Goal: Task Accomplishment & Management: Complete application form

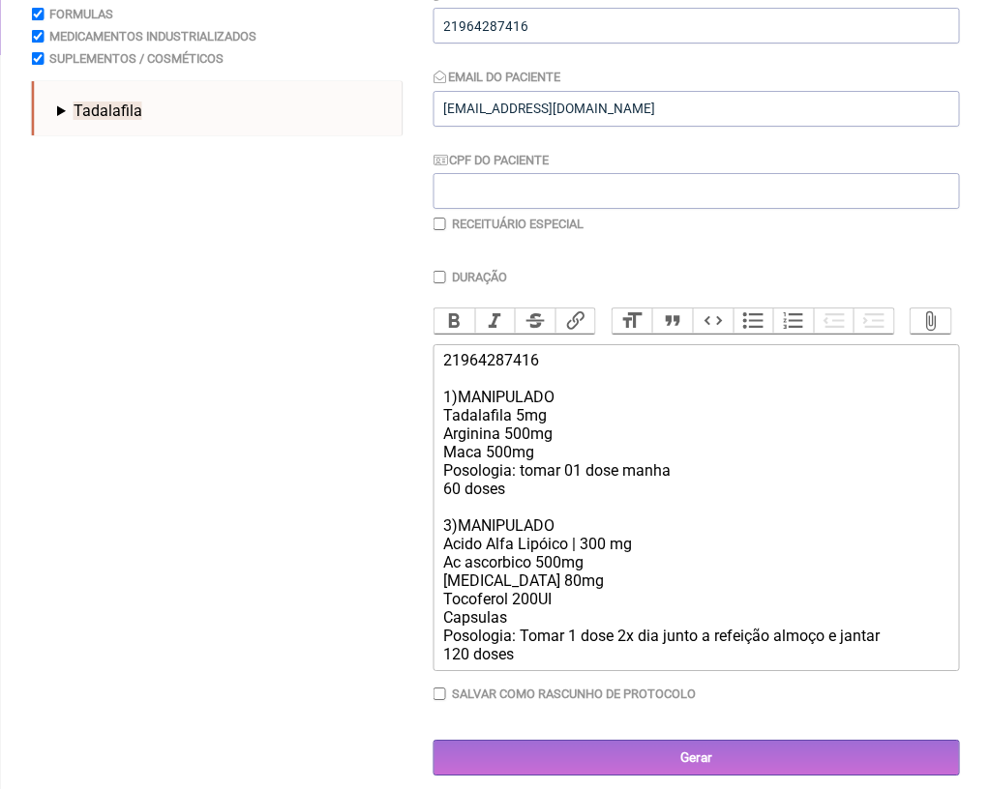
scroll to position [370, 0]
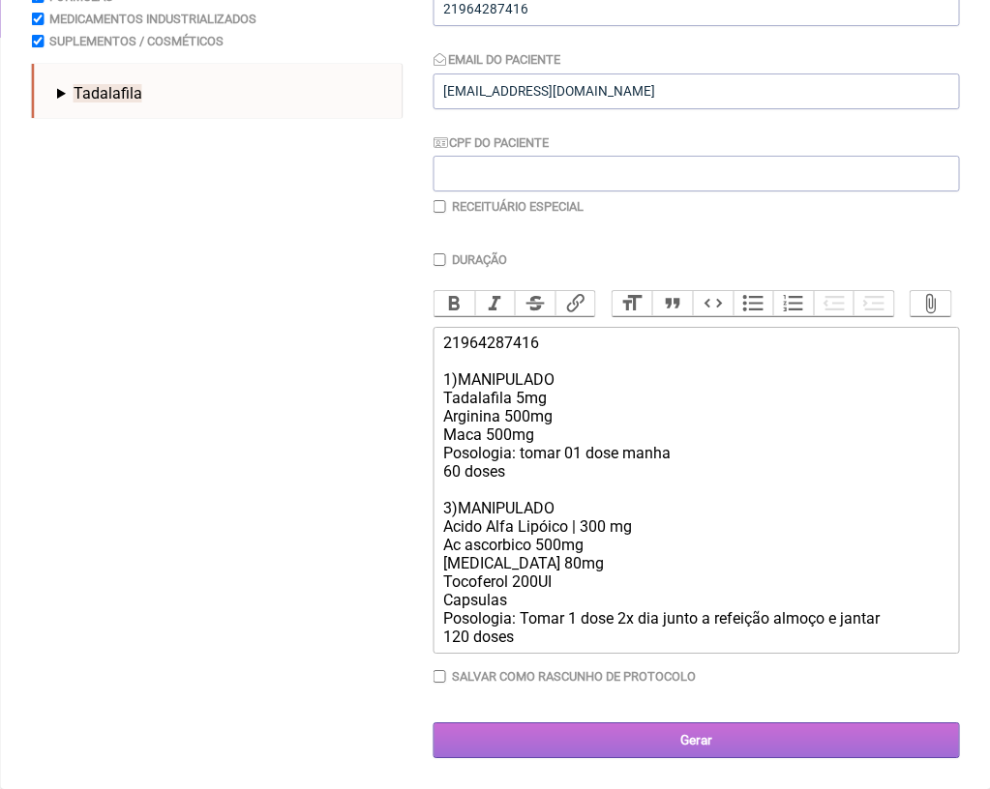
click at [659, 737] on input "Gerar" at bounding box center [695, 741] width 525 height 36
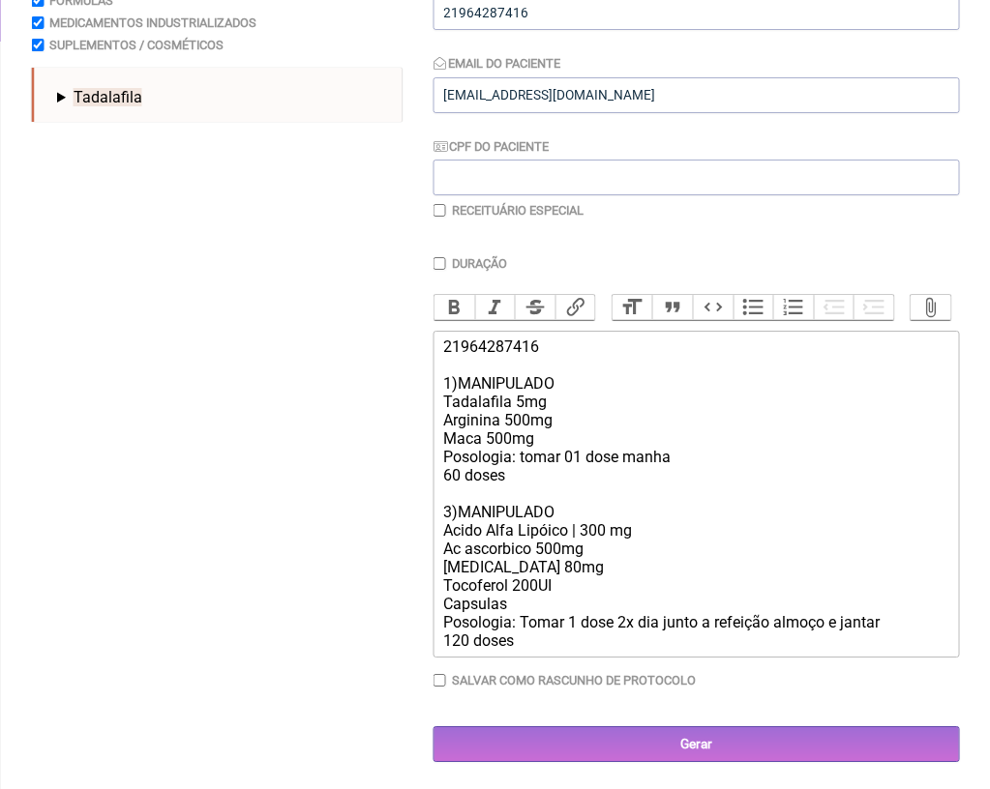
scroll to position [333, 0]
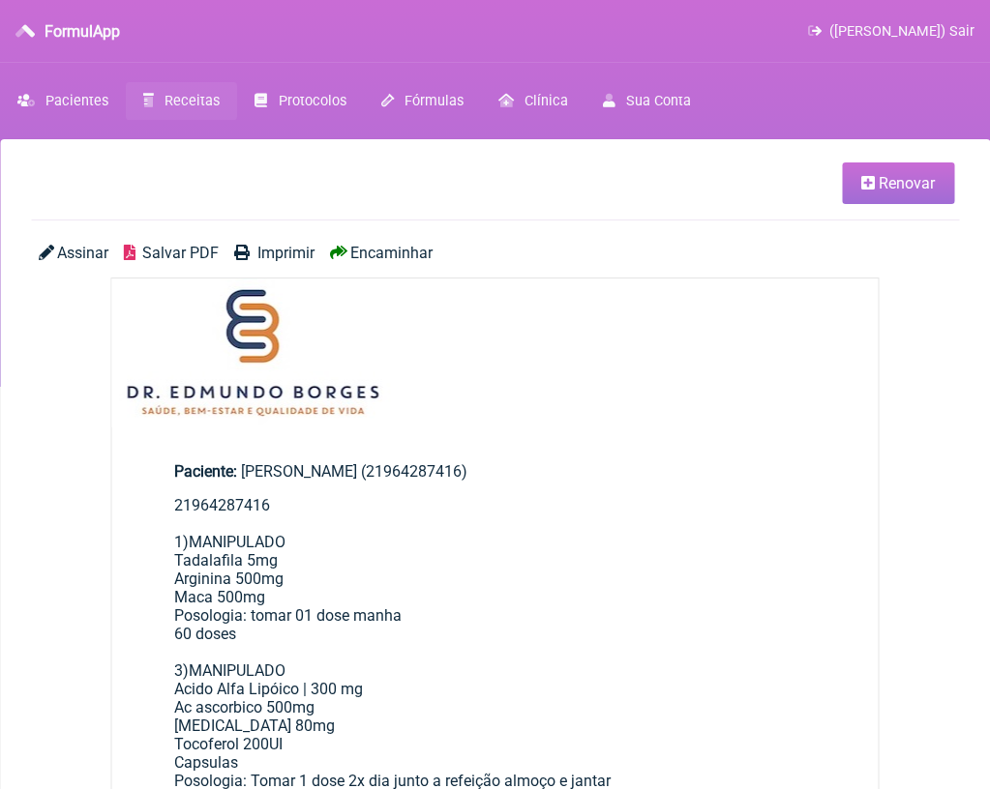
click at [164, 256] on span "Salvar PDF" at bounding box center [180, 253] width 76 height 18
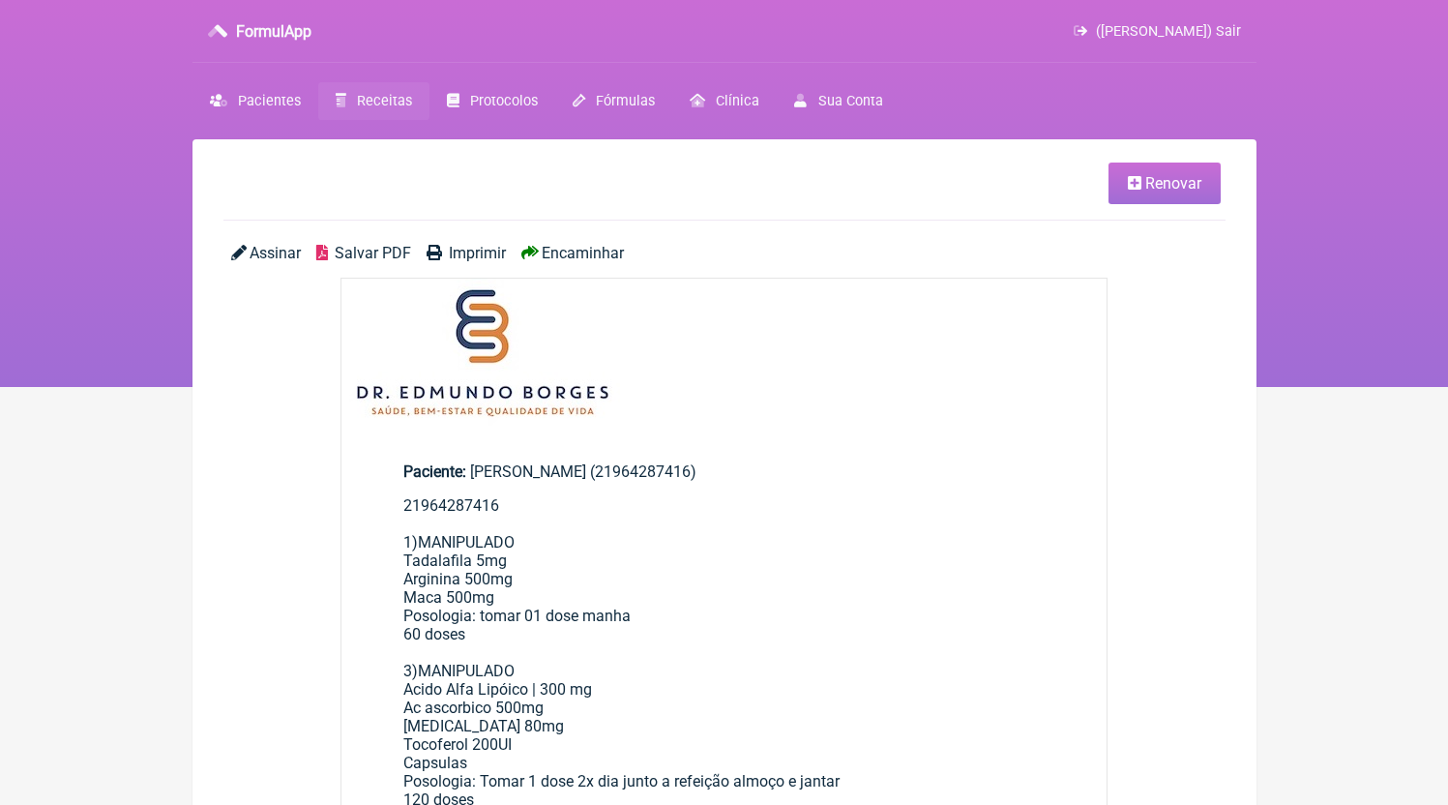
click at [376, 86] on link "Receitas" at bounding box center [373, 101] width 111 height 38
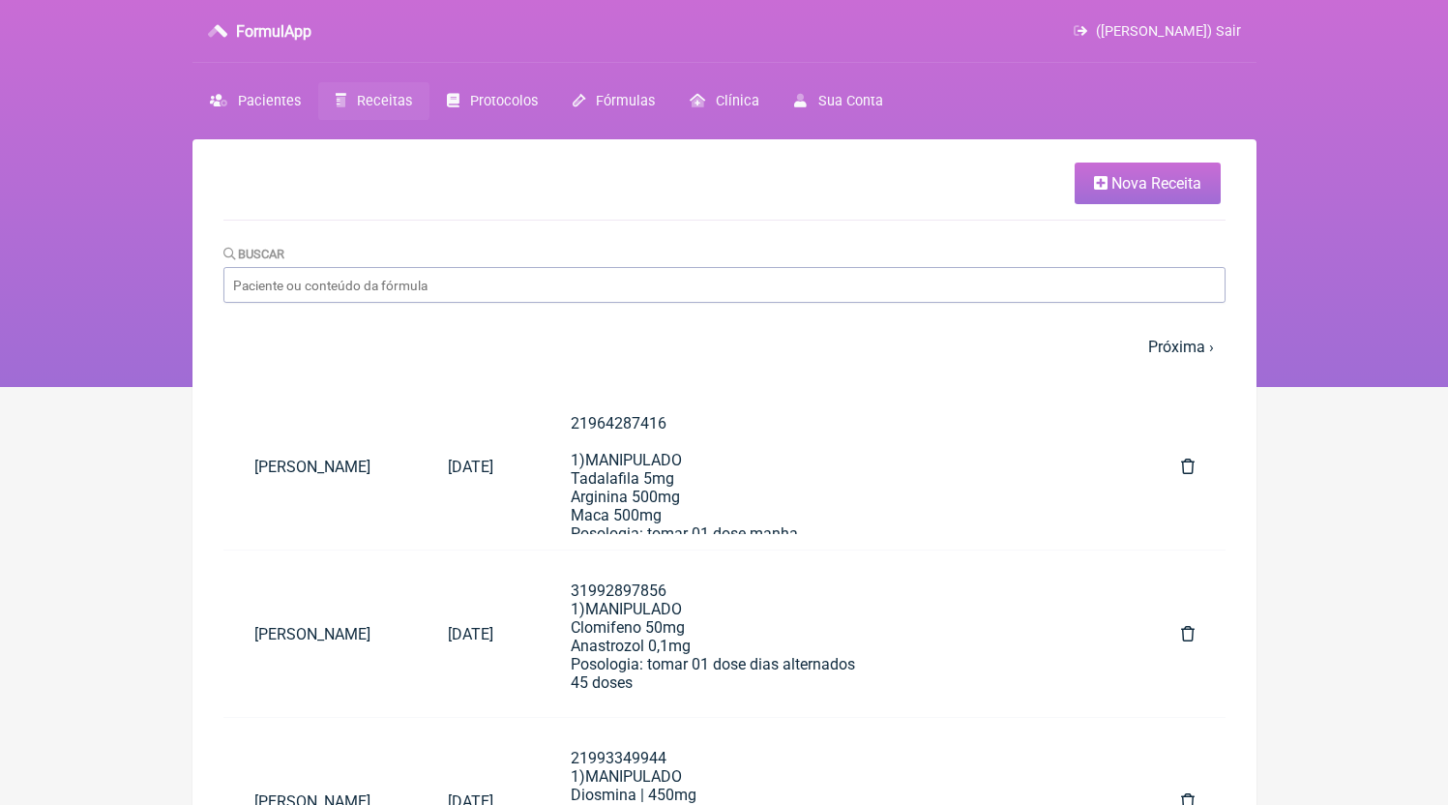
click at [989, 200] on link "Nova Receita" at bounding box center [1148, 184] width 146 height 42
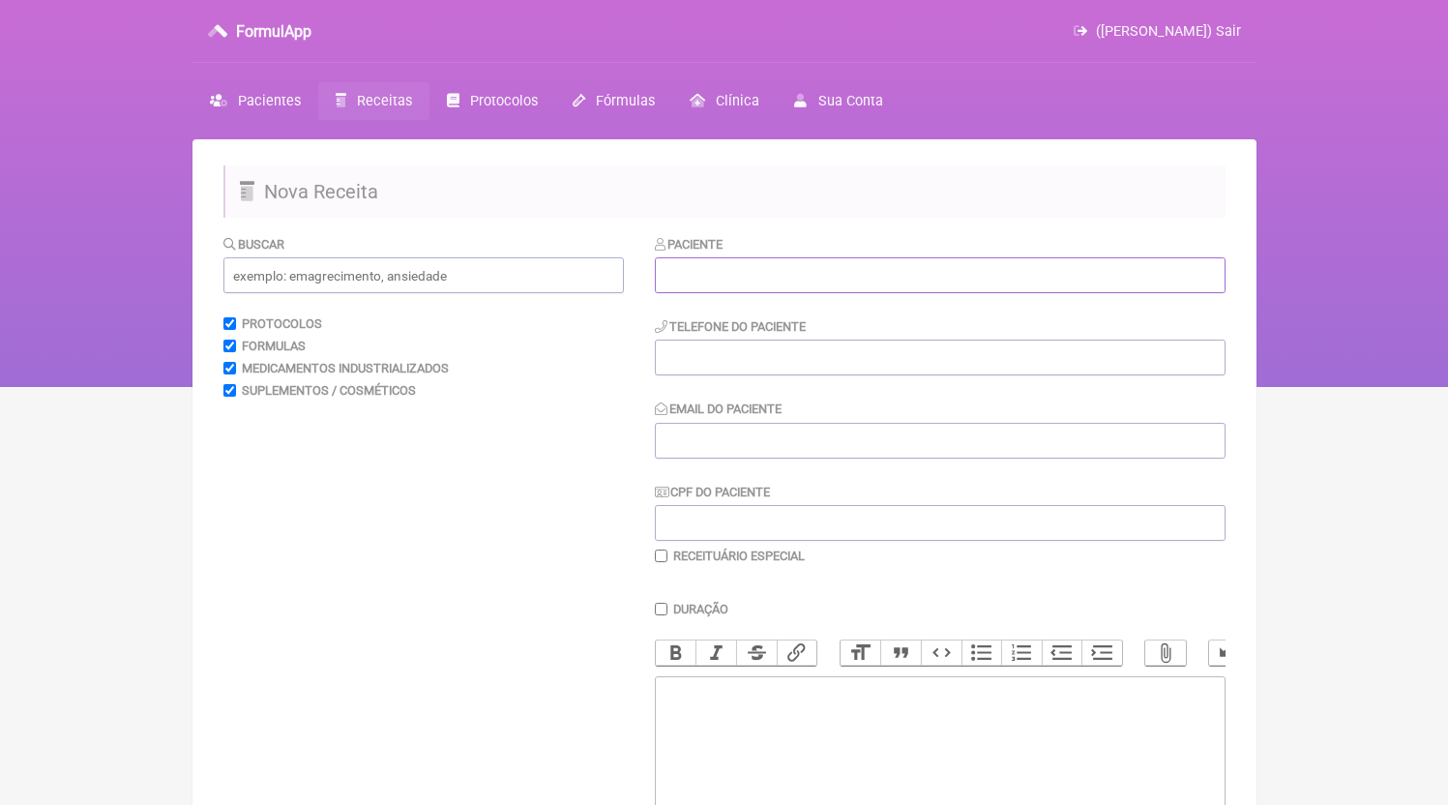
click at [730, 290] on input "text" at bounding box center [940, 275] width 571 height 36
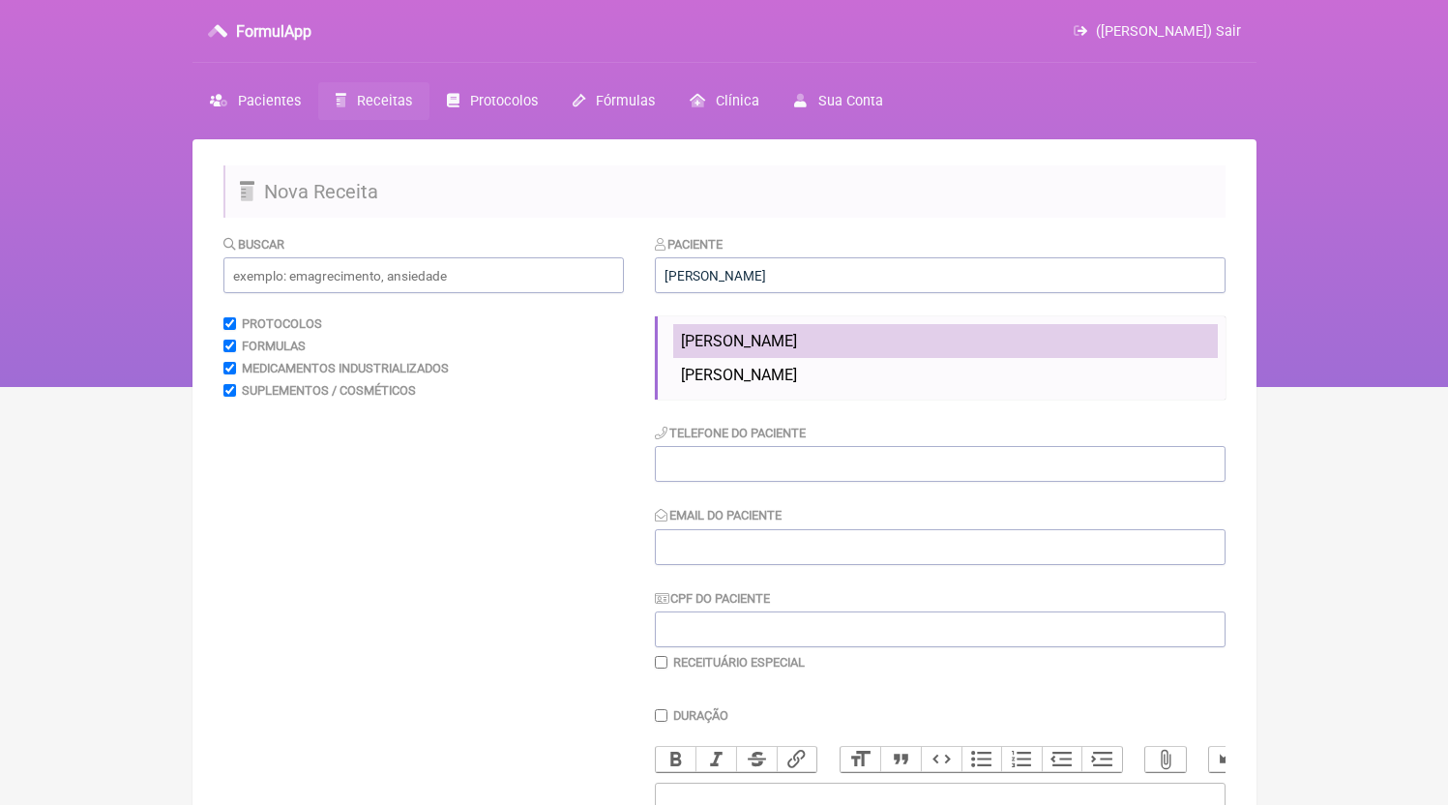
click at [797, 345] on span "[PERSON_NAME]" at bounding box center [739, 341] width 116 height 18
type input "[PERSON_NAME]"
type input "21999294858"
type input "[EMAIL_ADDRESS][DOMAIN_NAME]"
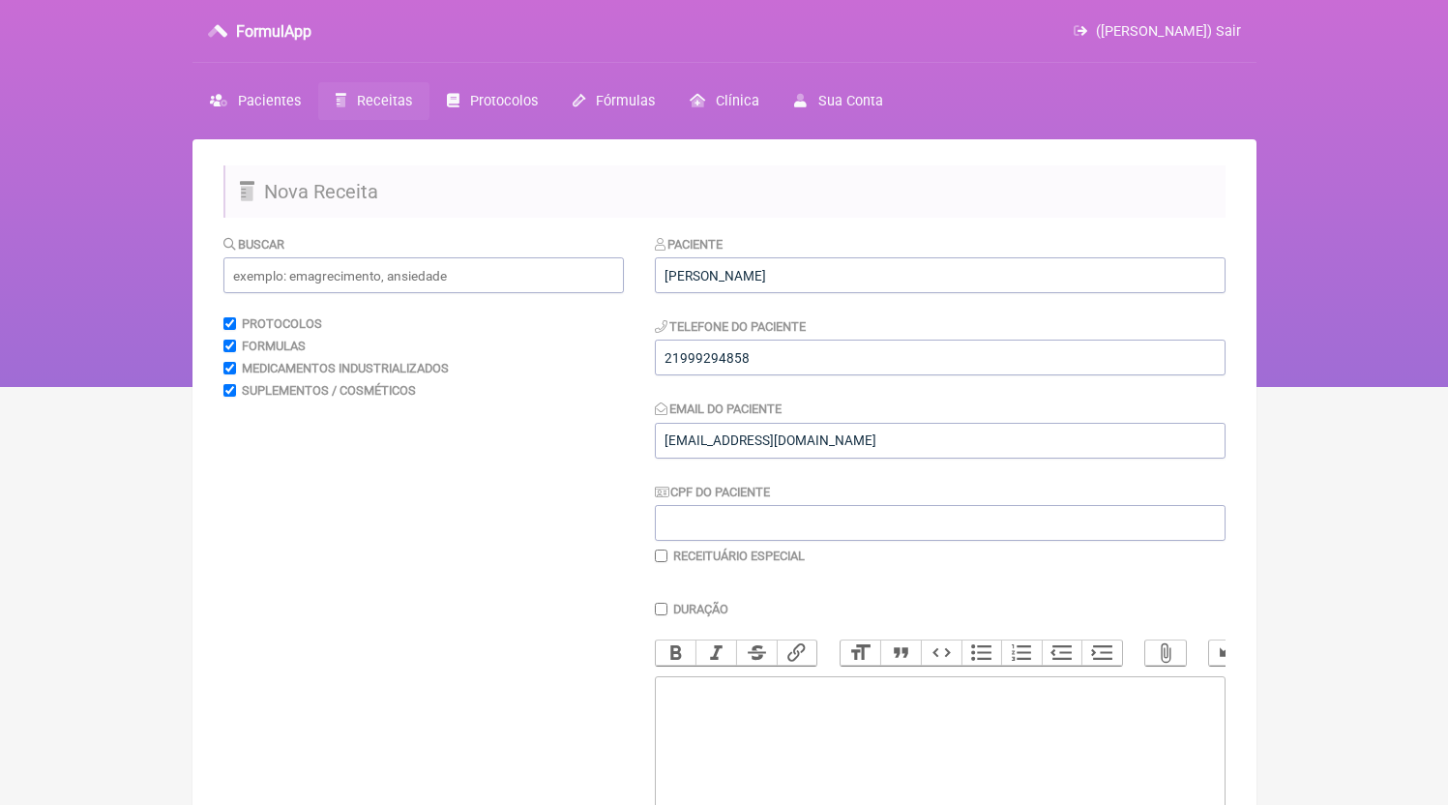
click at [827, 380] on div "Paciente [PERSON_NAME] Junior Telefone do Paciente 21999294858 Email do Pacient…" at bounding box center [940, 399] width 571 height 330
click at [828, 366] on input "21999294858" at bounding box center [940, 358] width 571 height 36
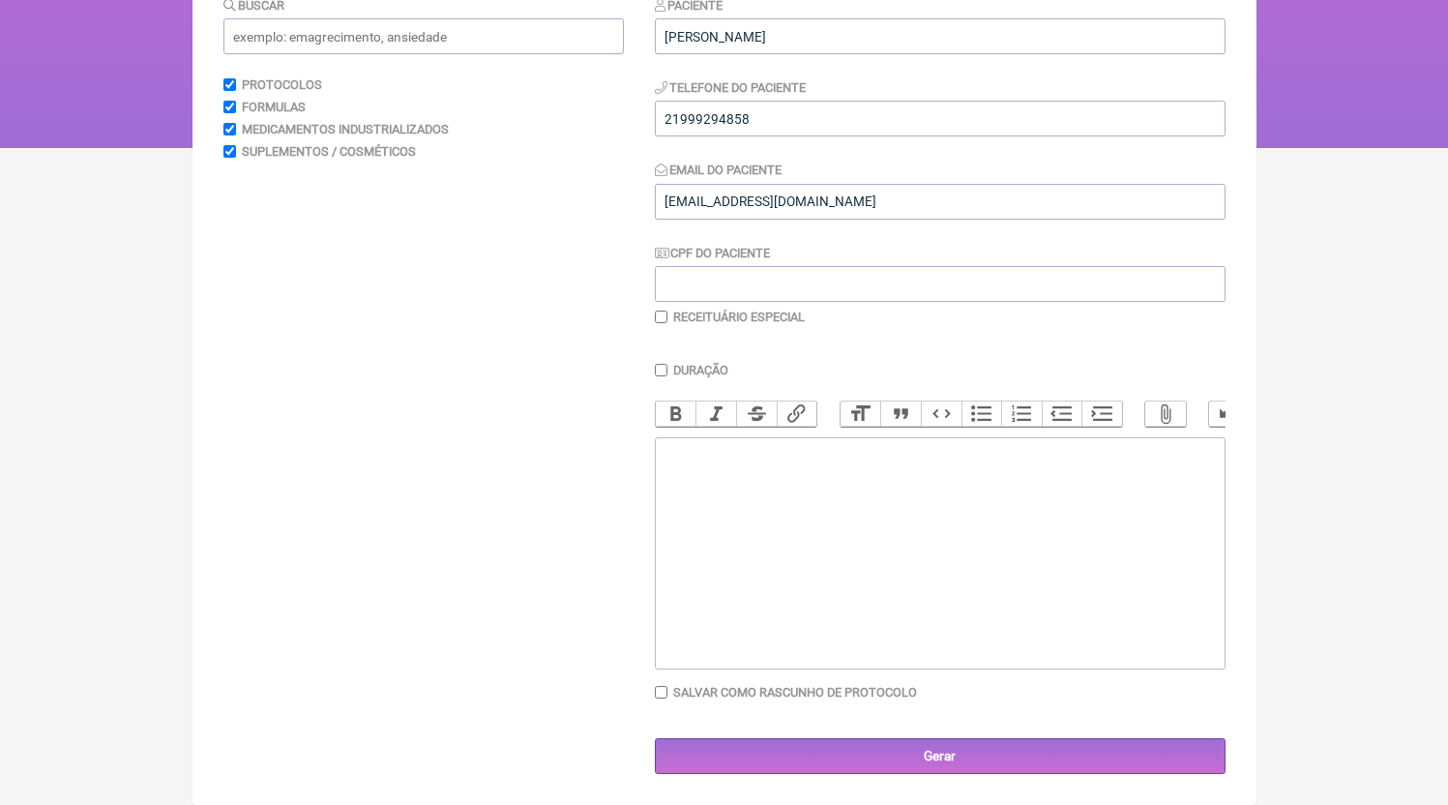
click at [797, 602] on trix-editor at bounding box center [940, 553] width 571 height 232
paste trix-editor "<div>21999294858</div>"
type trix-editor "<div>21999294858<br><br><br></div>"
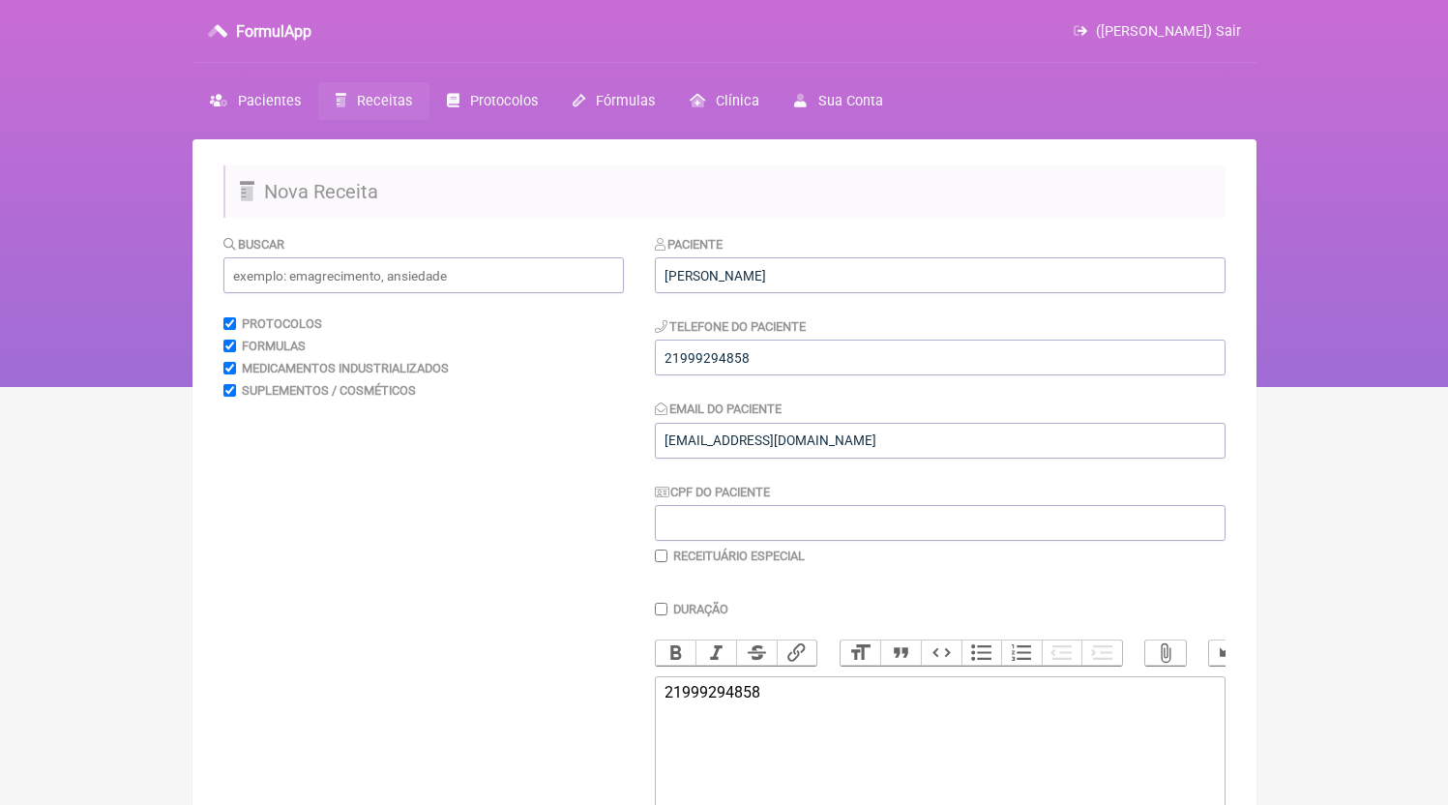
click at [369, 104] on span "Receitas" at bounding box center [384, 101] width 55 height 16
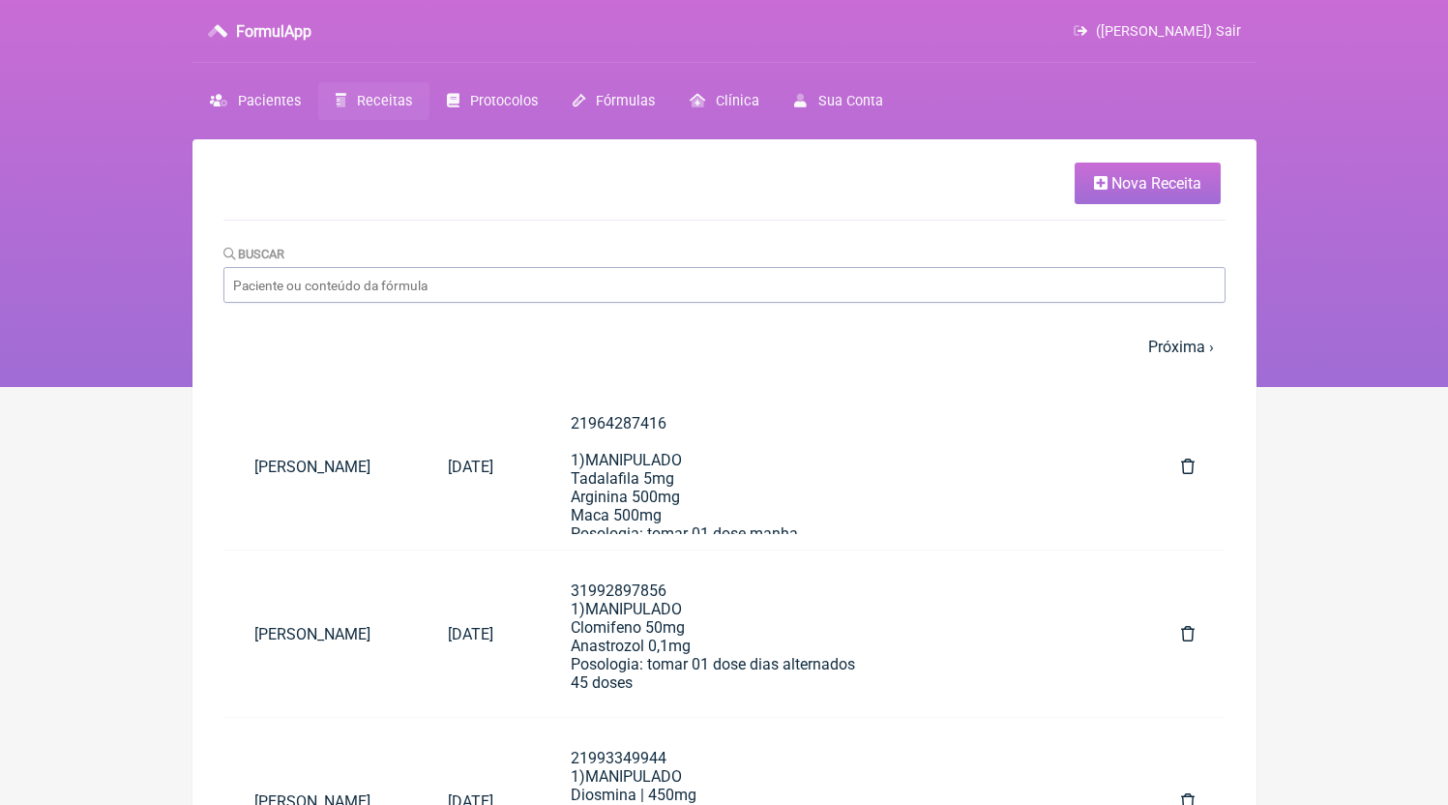
click at [989, 171] on link "Nova Receita" at bounding box center [1148, 184] width 146 height 42
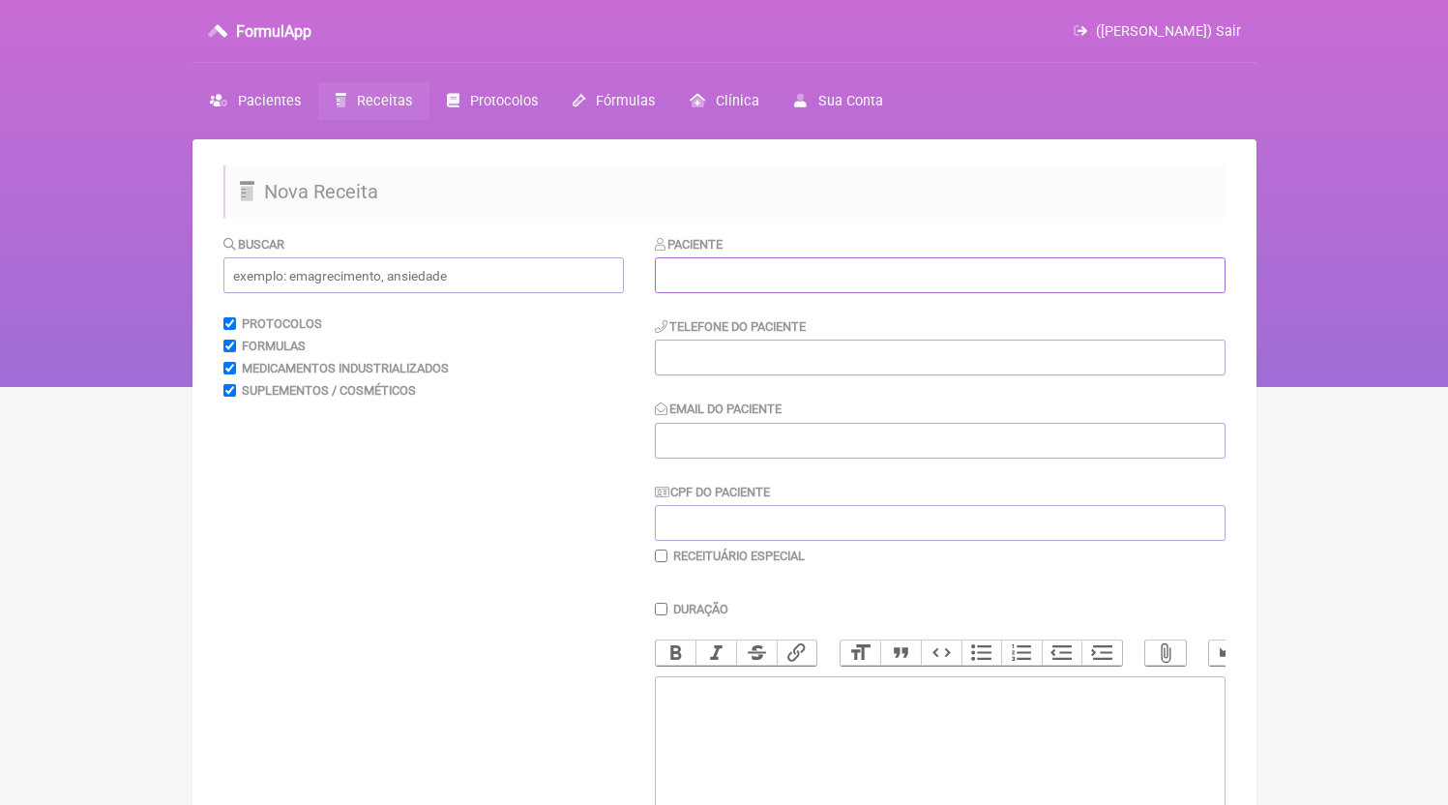
click at [732, 273] on input "text" at bounding box center [940, 275] width 571 height 36
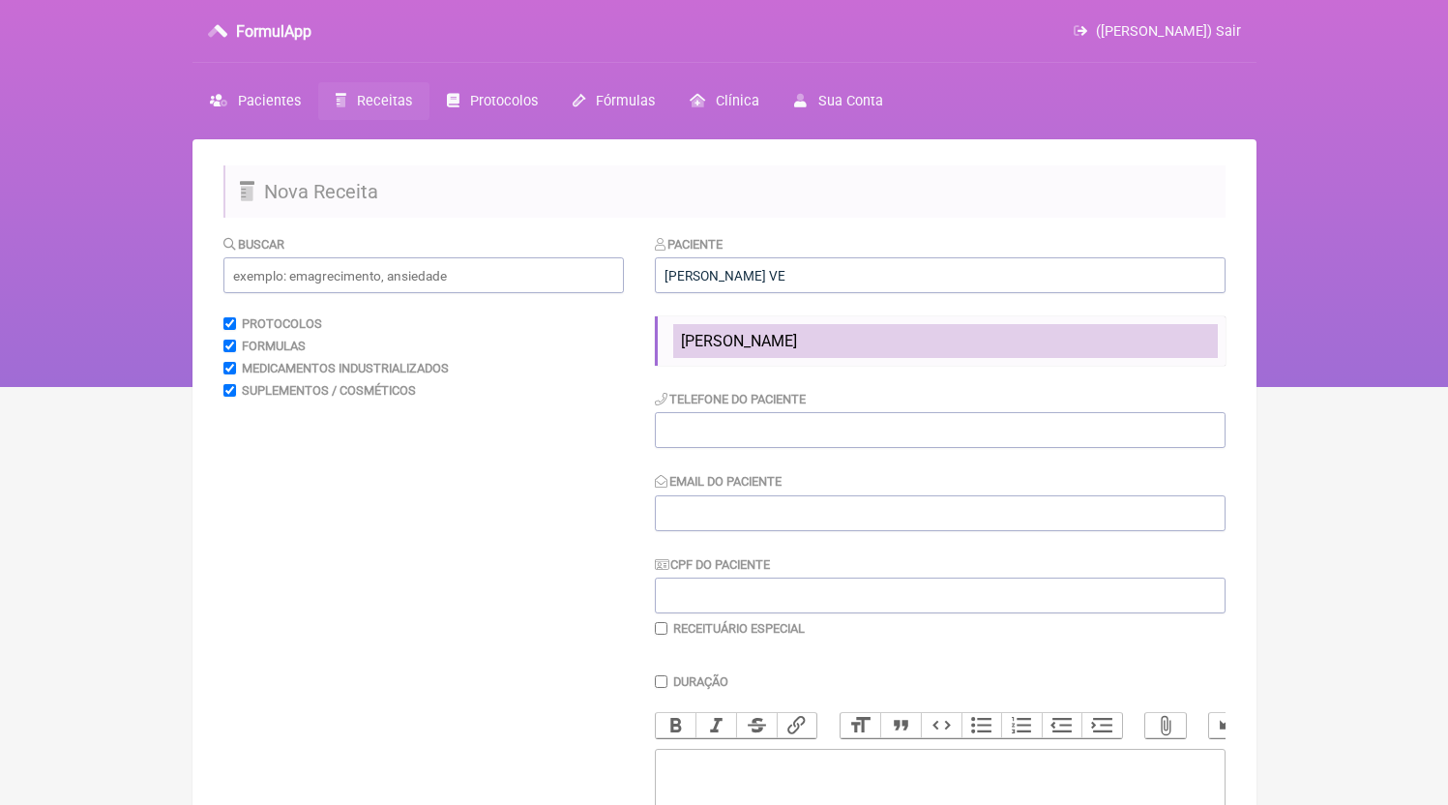
click at [674, 347] on ul "[PERSON_NAME]" at bounding box center [940, 340] width 571 height 49
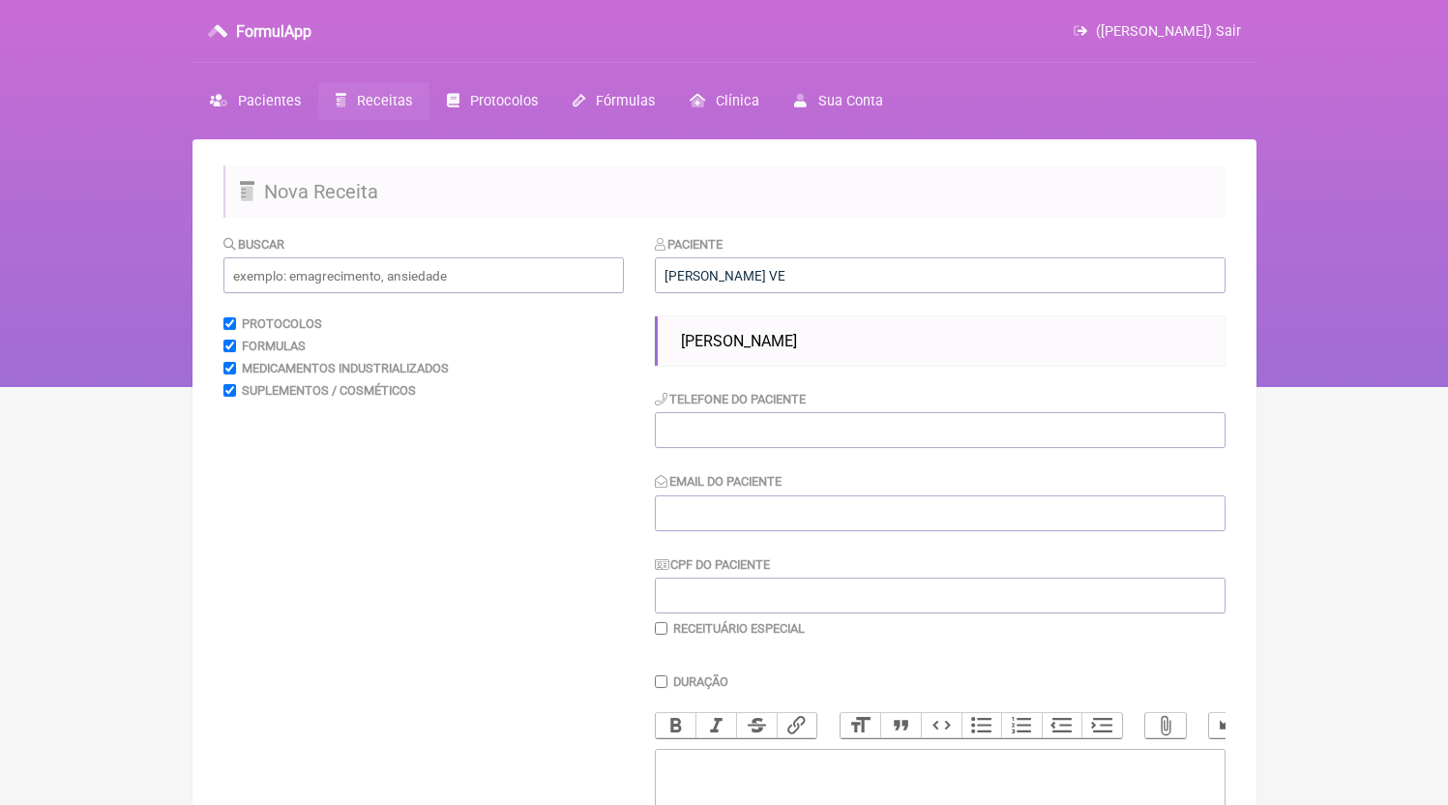
scroll to position [322, 0]
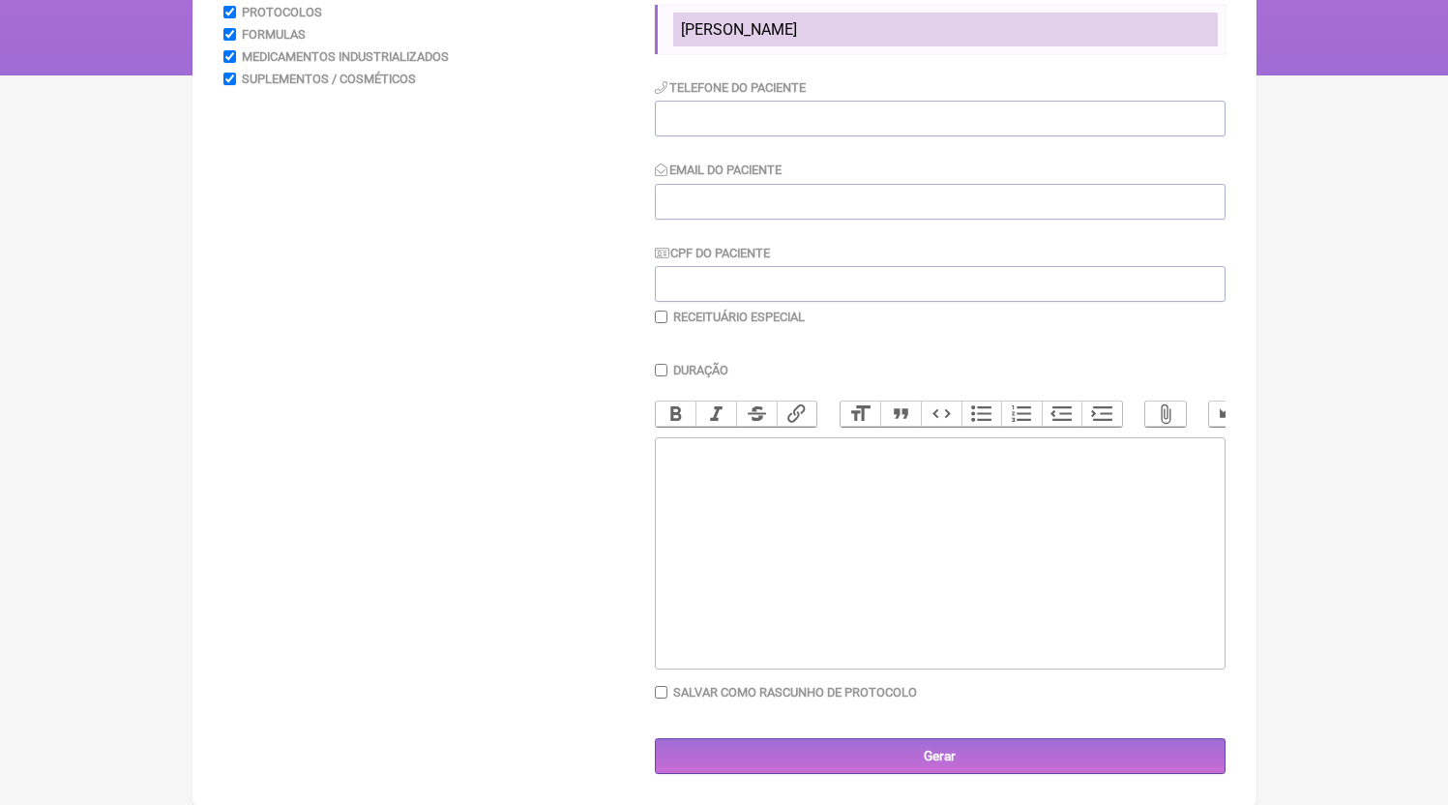
click at [725, 29] on span "[PERSON_NAME]" at bounding box center [739, 29] width 116 height 18
type input "[PERSON_NAME]"
type input "21999294858"
type input "[EMAIL_ADDRESS][DOMAIN_NAME]"
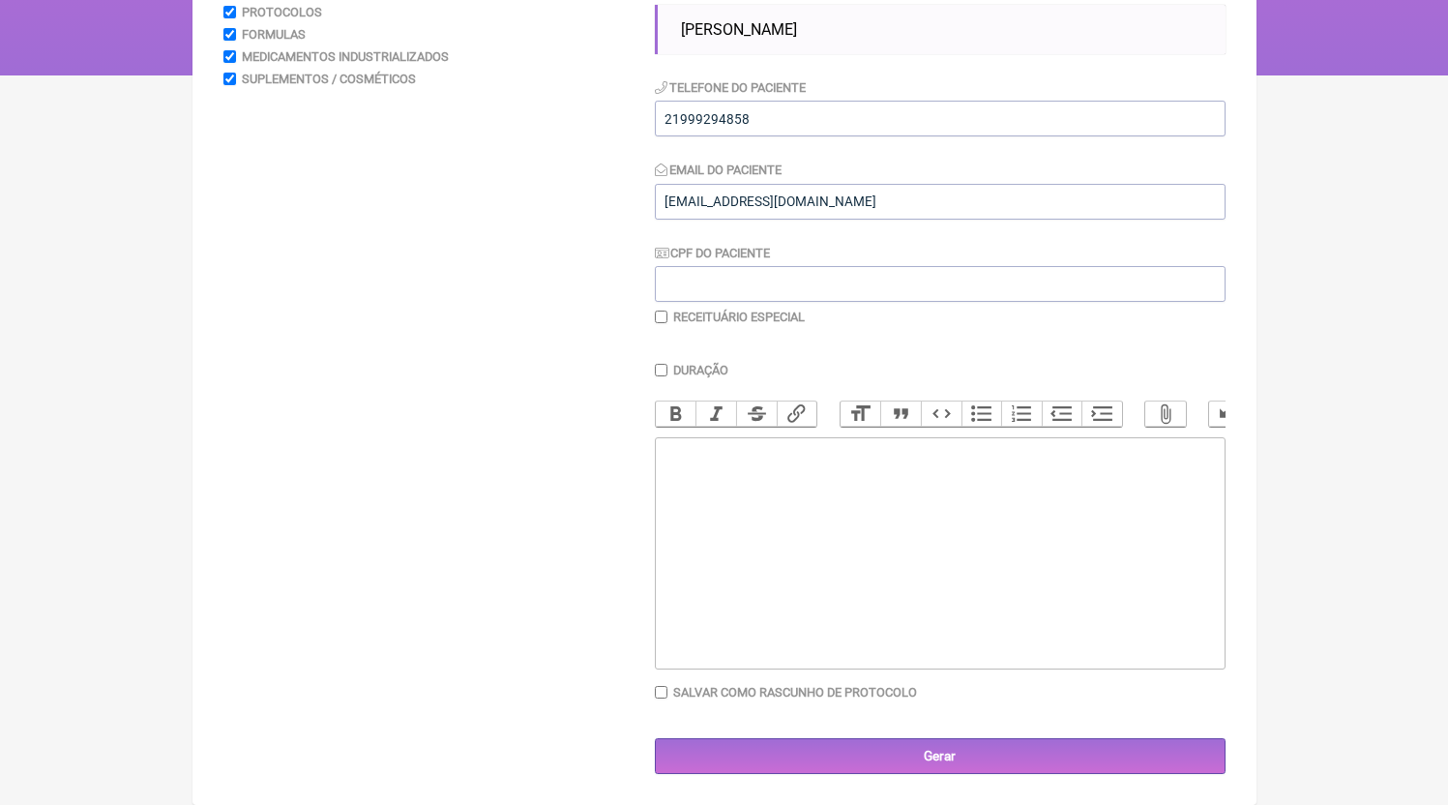
scroll to position [259, 0]
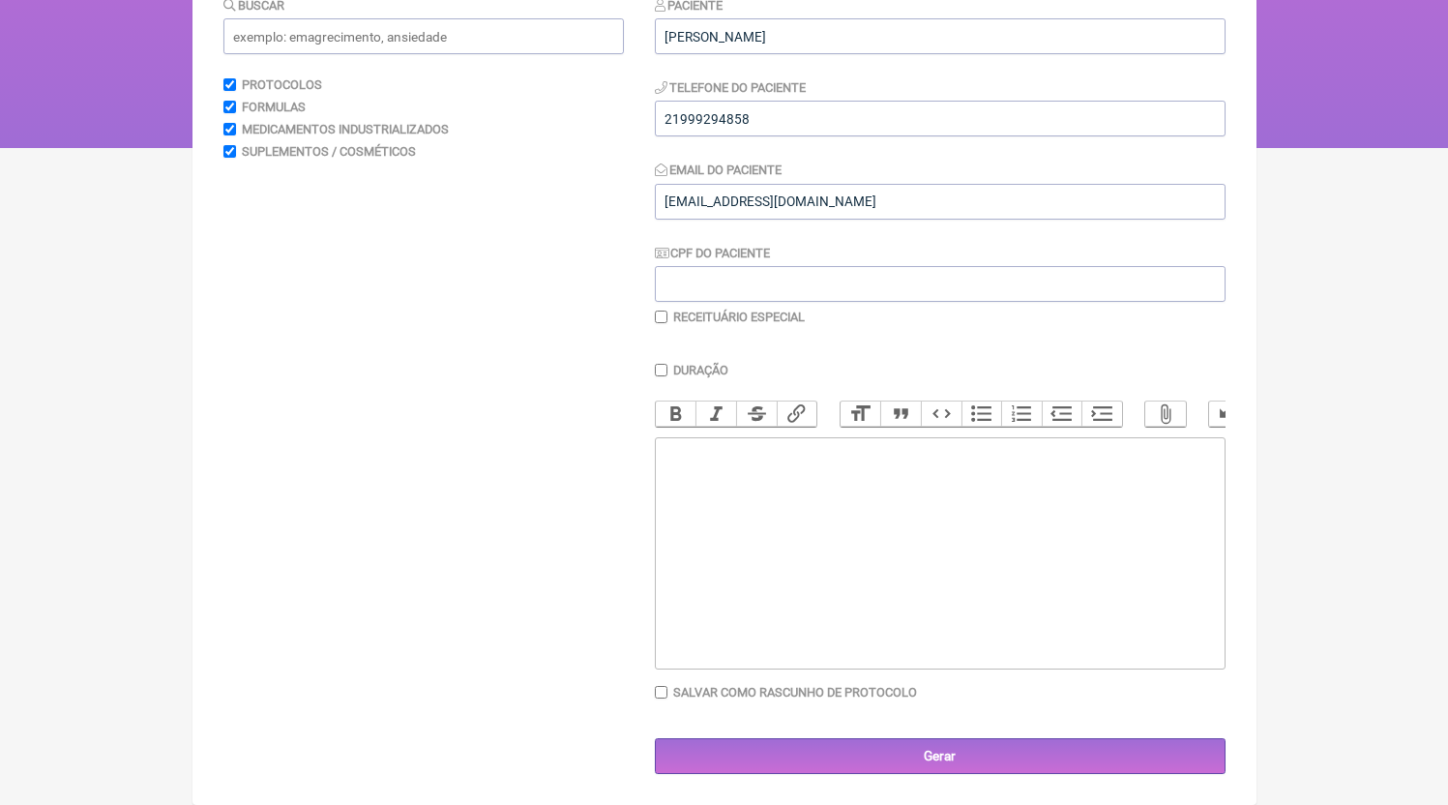
click at [777, 622] on trix-editor at bounding box center [940, 553] width 571 height 232
paste trix-editor "<div>1) MANIPULADO<br>Bcaa | 5g<br>Cafeína 230mg<br>Citrulina 500mg<br>L-Carnit…"
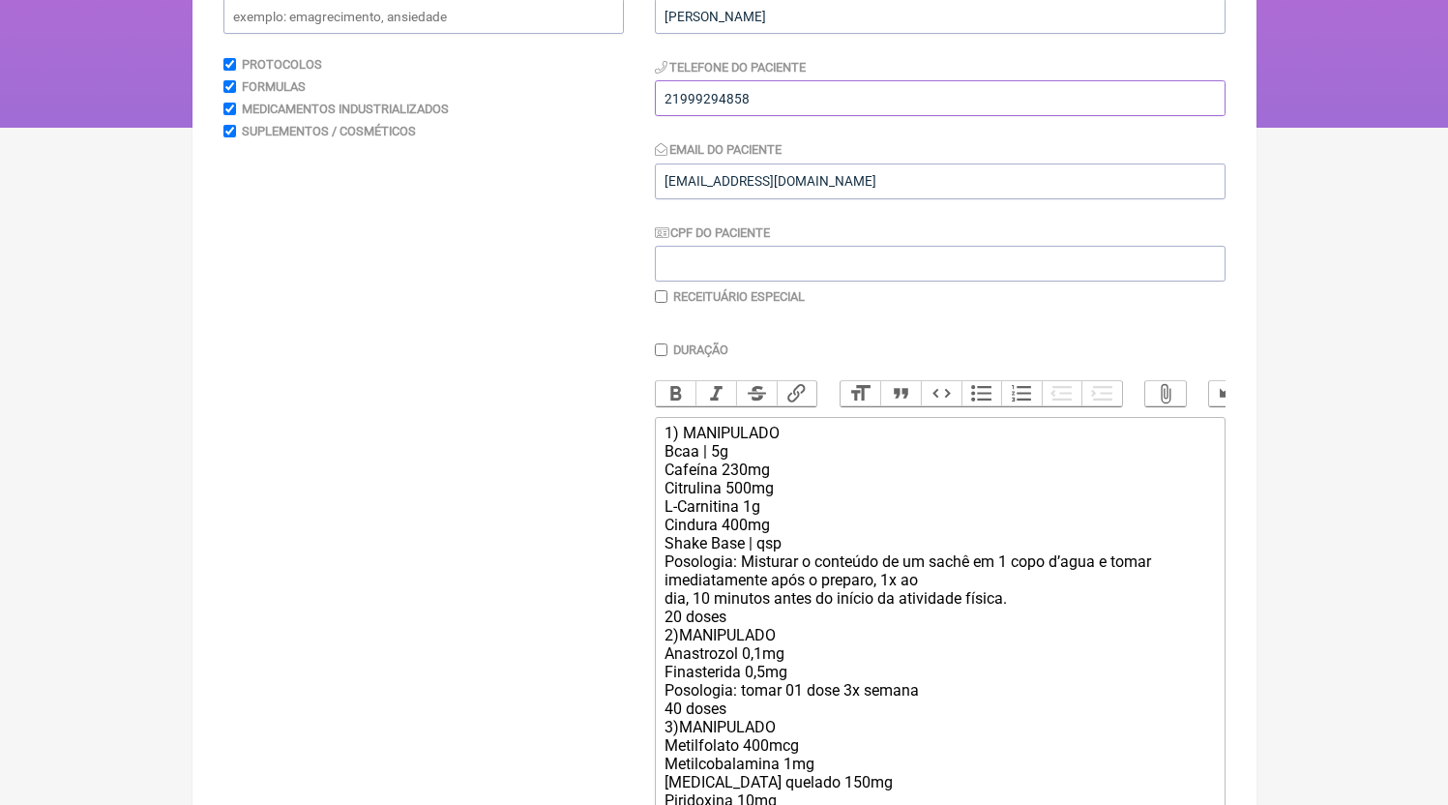
click at [762, 102] on input "21999294858" at bounding box center [940, 98] width 571 height 36
click at [664, 444] on trix-editor "1) MANIPULADO Bcaa | 5g Cafeína 230mg Citrulina 500mg L-Carnitina 1g Cindura 40…" at bounding box center [940, 691] width 571 height 548
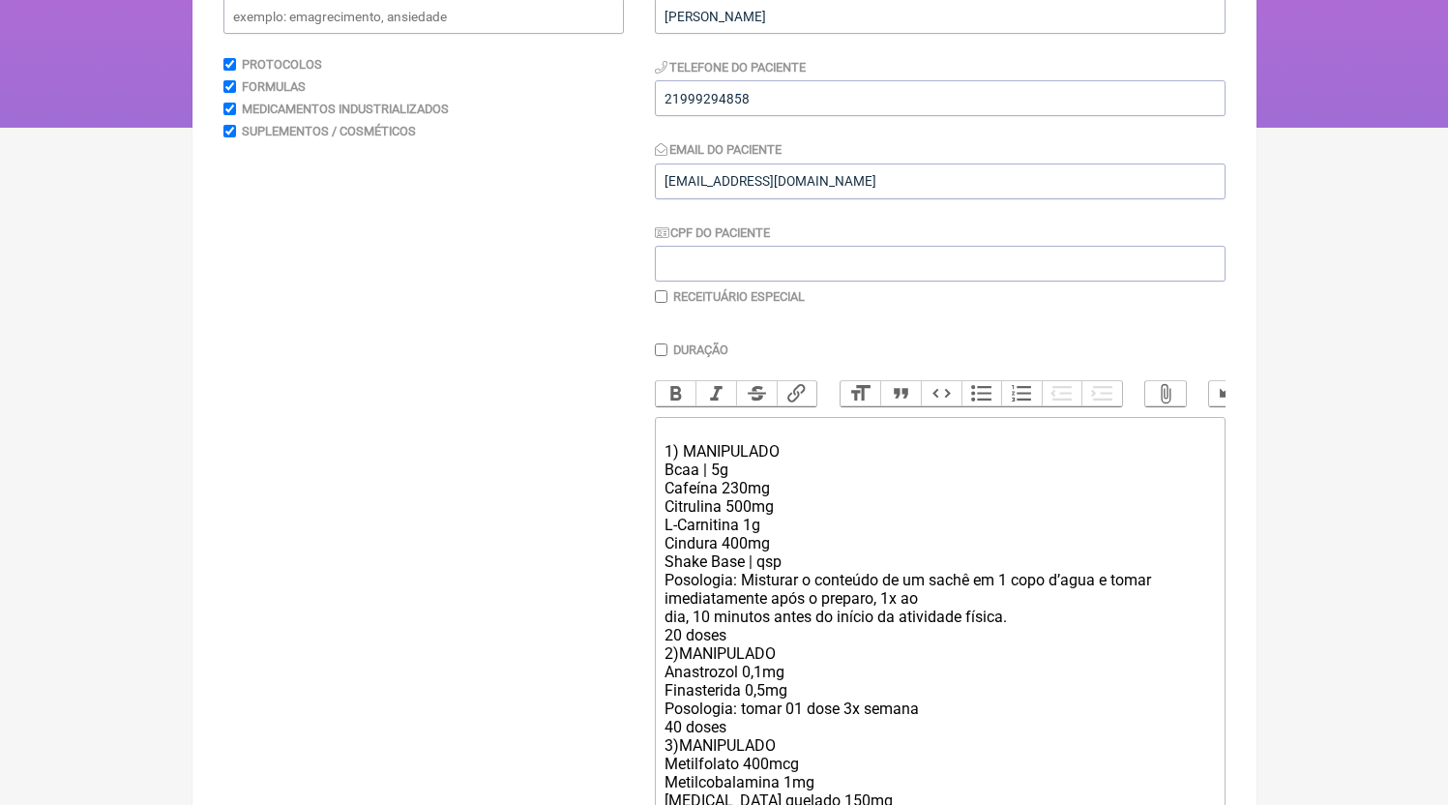
paste trix-editor "21999294858"
type trix-editor "<div>21999294858<br>1) MANIPULADO<br>Bcaa | 5g<br>Cafeína 230mg<br>Citrulina 50…"
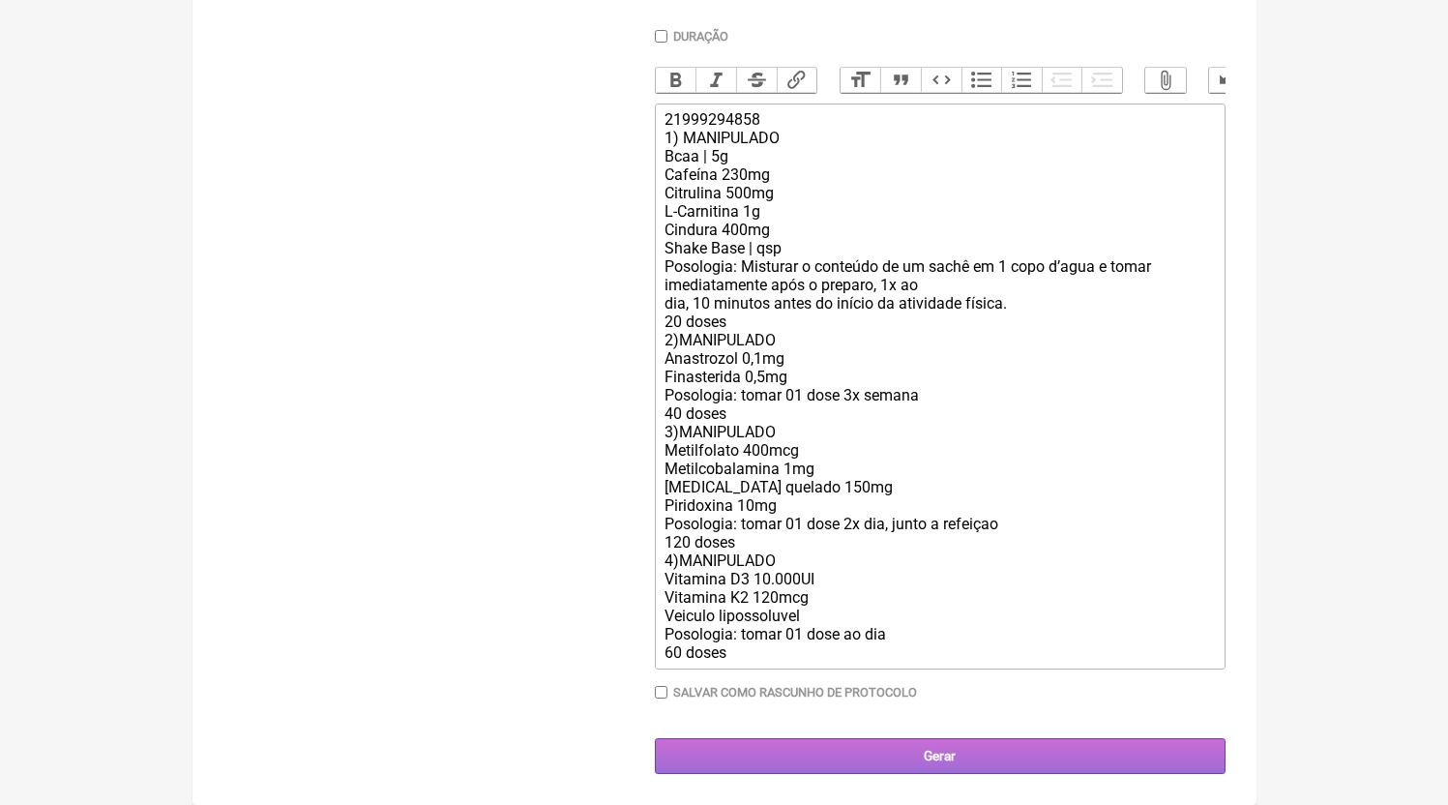
click at [836, 752] on input "Gerar" at bounding box center [940, 756] width 571 height 36
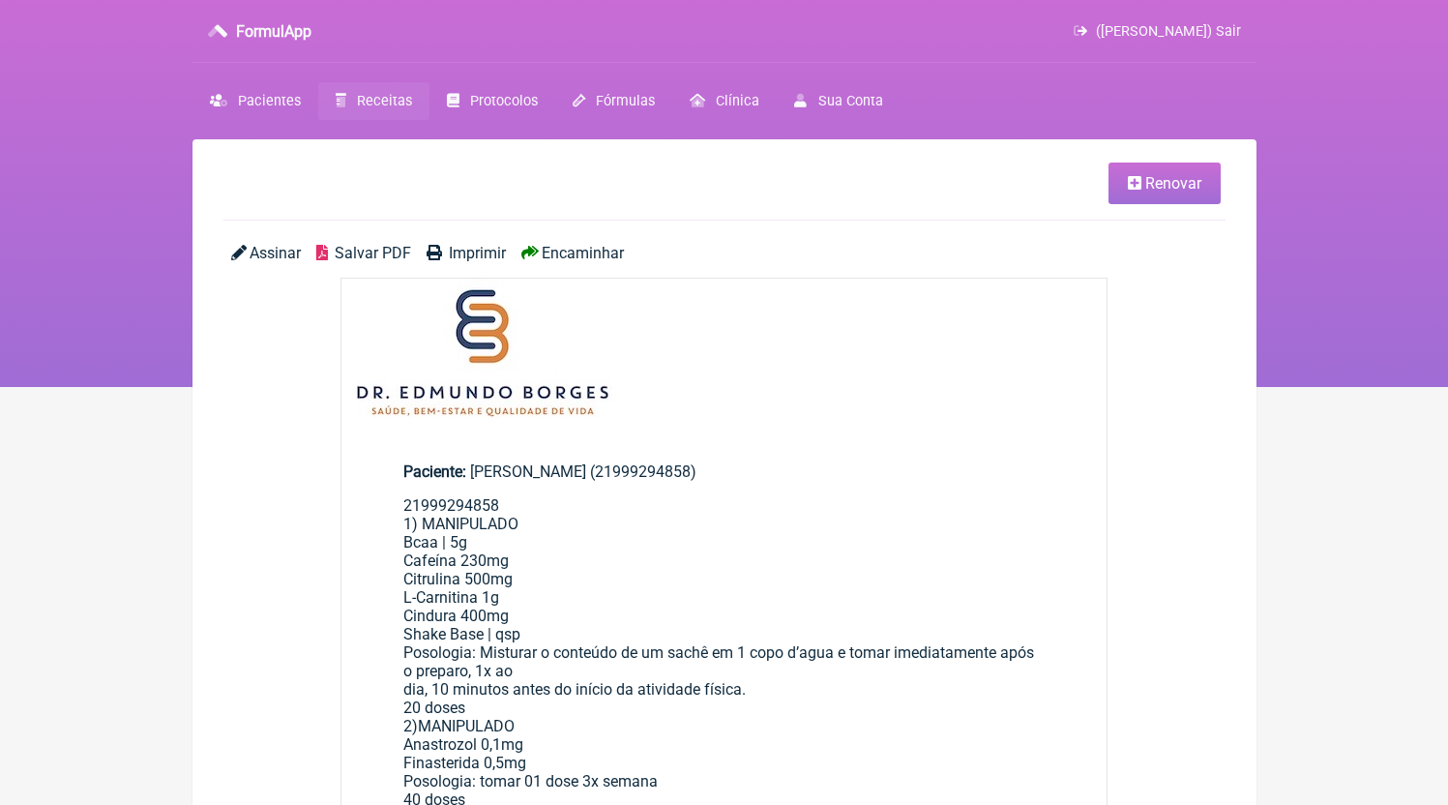
click at [367, 249] on span "Salvar PDF" at bounding box center [373, 253] width 76 height 18
